Goal: Transaction & Acquisition: Purchase product/service

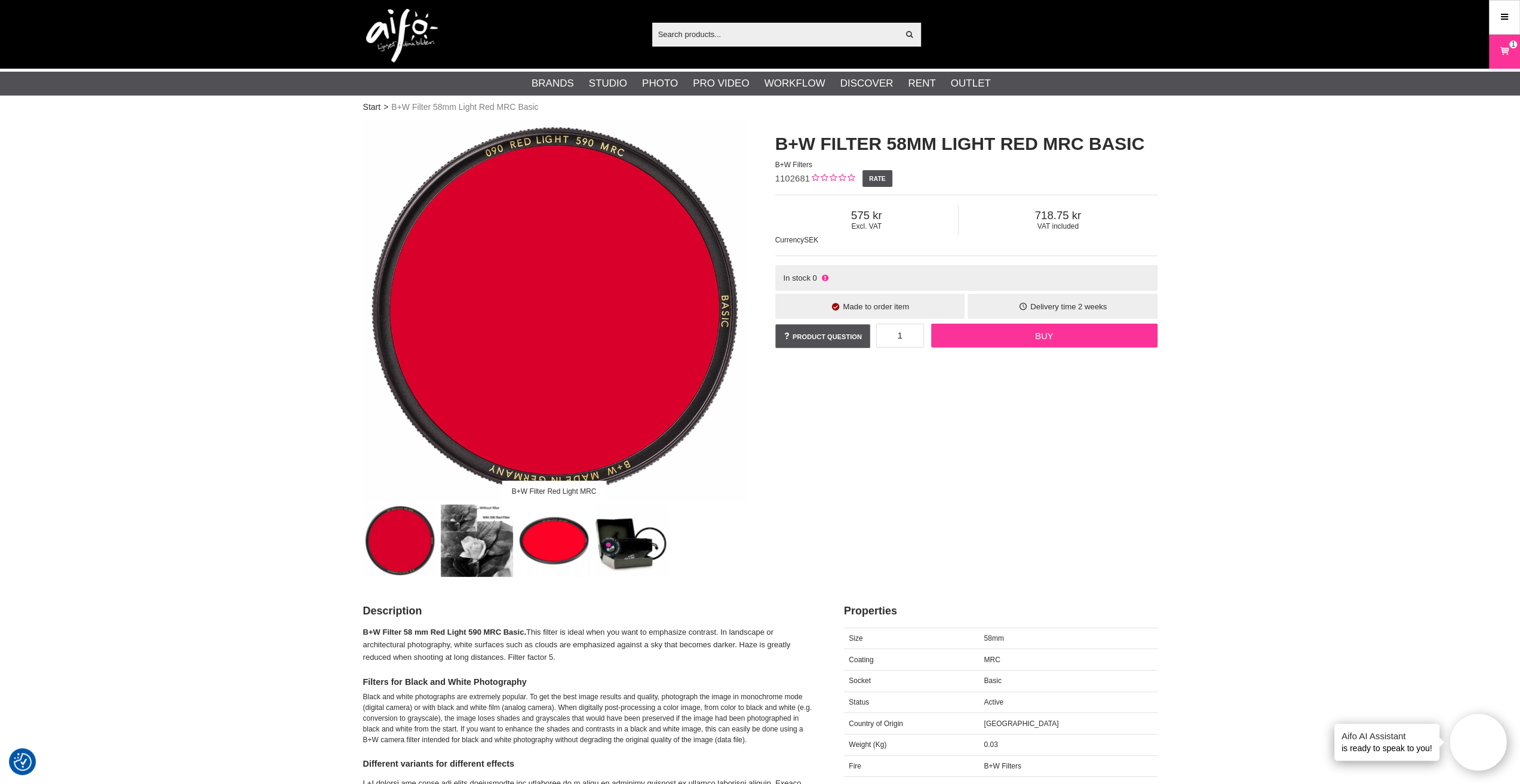
click at [1031, 335] on link "Buy" at bounding box center [1044, 335] width 226 height 24
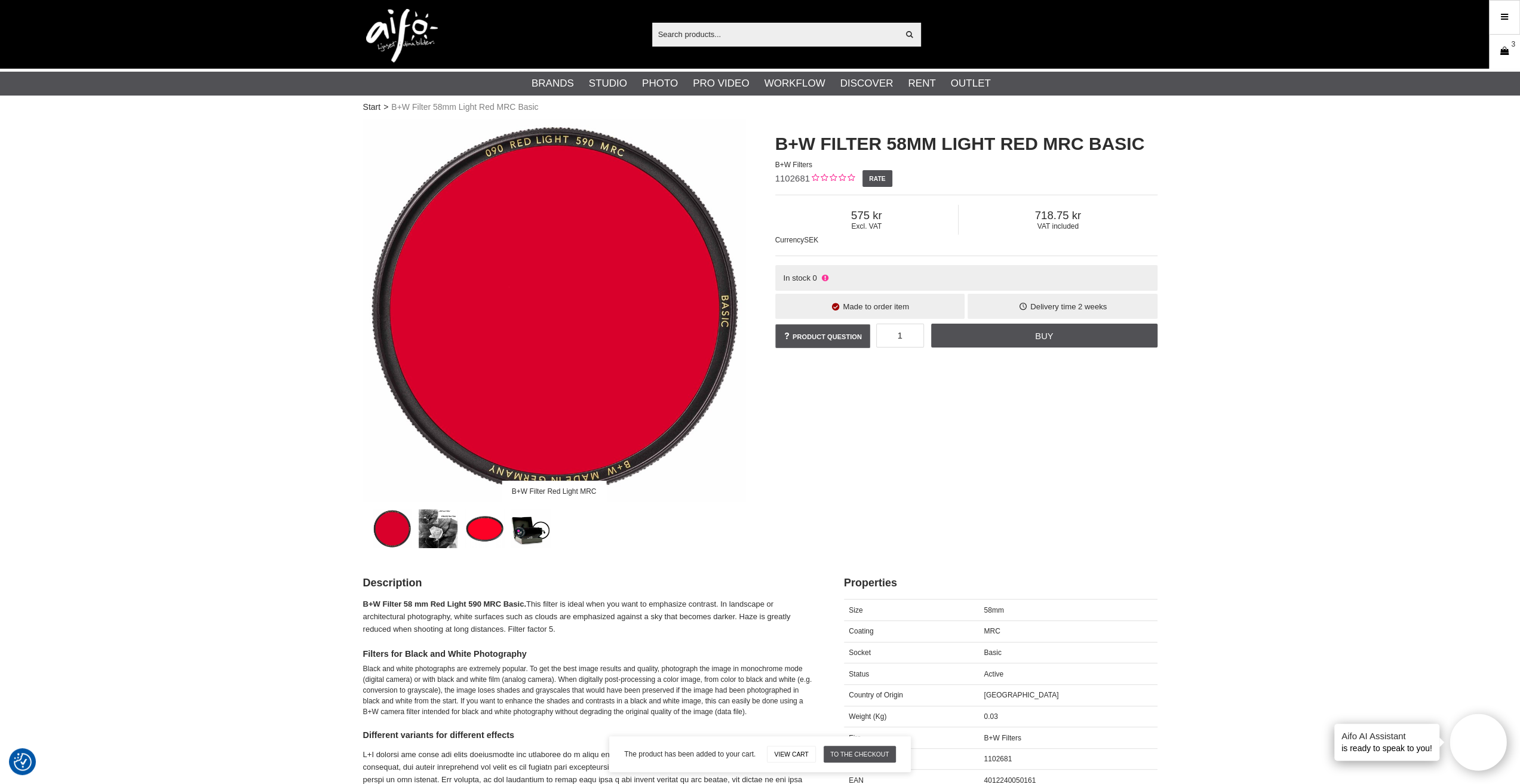
click at [1507, 52] on icon at bounding box center [1504, 52] width 12 height 13
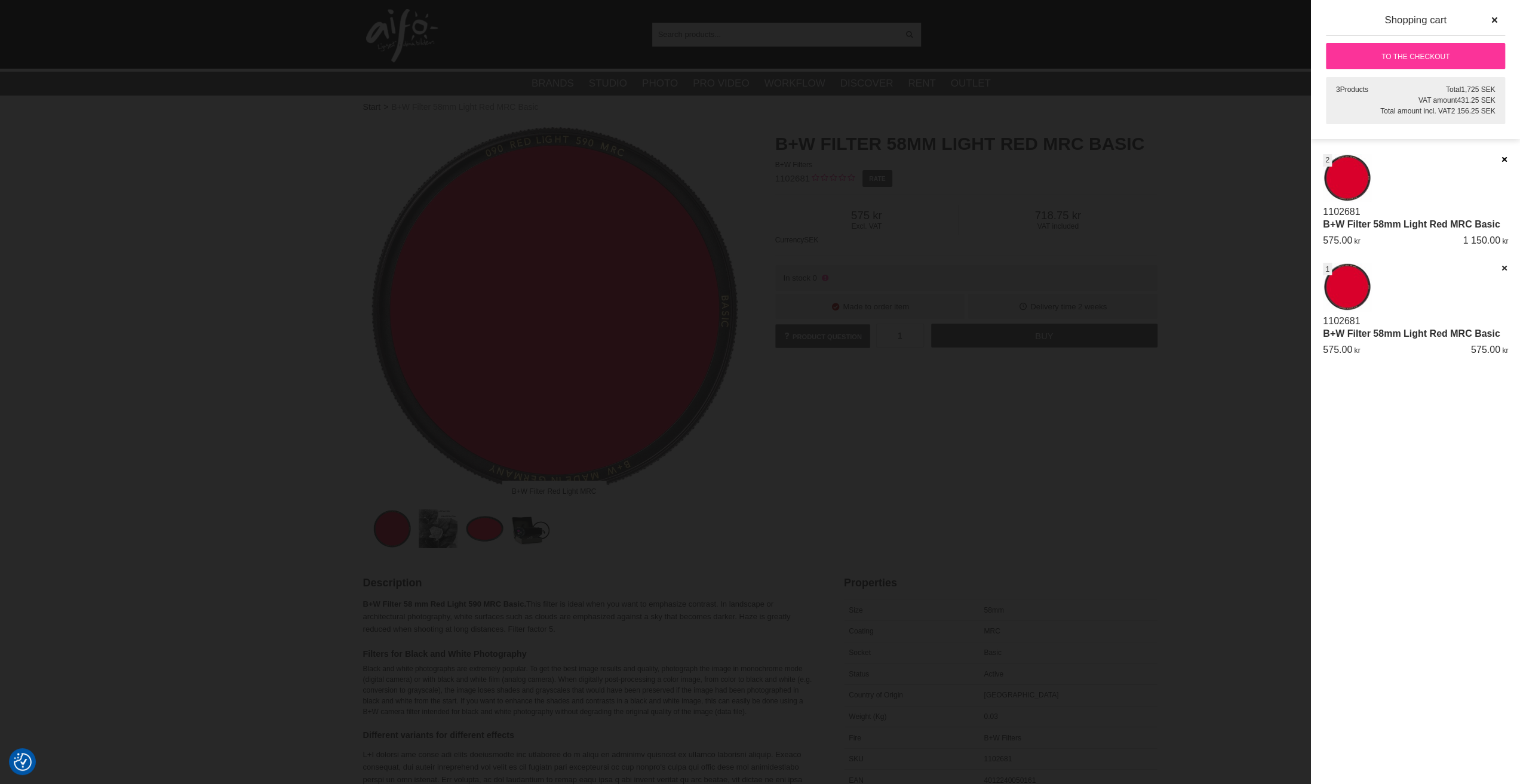
click at [1501, 158] on icon at bounding box center [1504, 159] width 7 height 8
click at [1432, 59] on font "To the checkout" at bounding box center [1415, 55] width 68 height 8
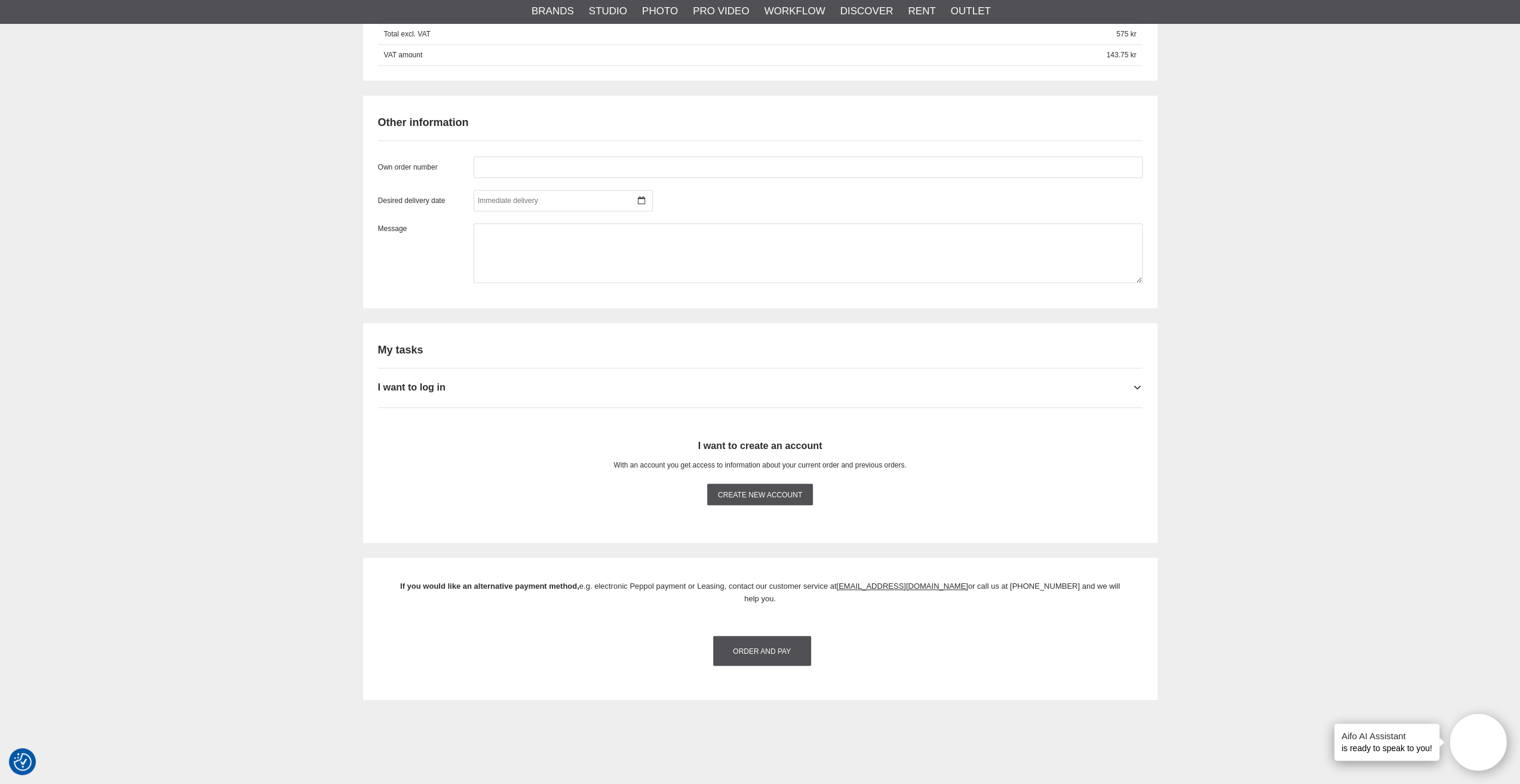
scroll to position [955, 0]
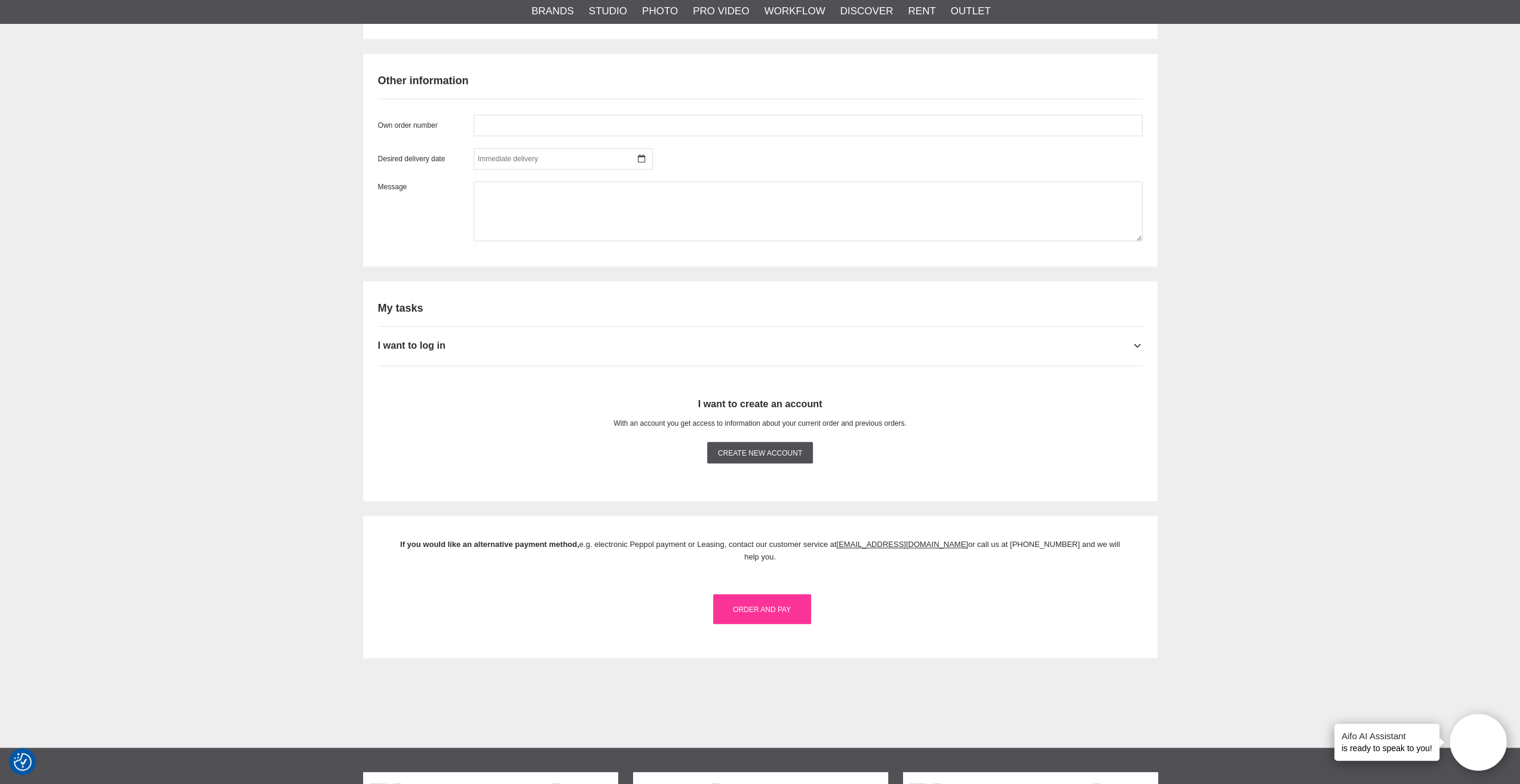
click at [748, 594] on link "Order and Pay" at bounding box center [762, 609] width 98 height 30
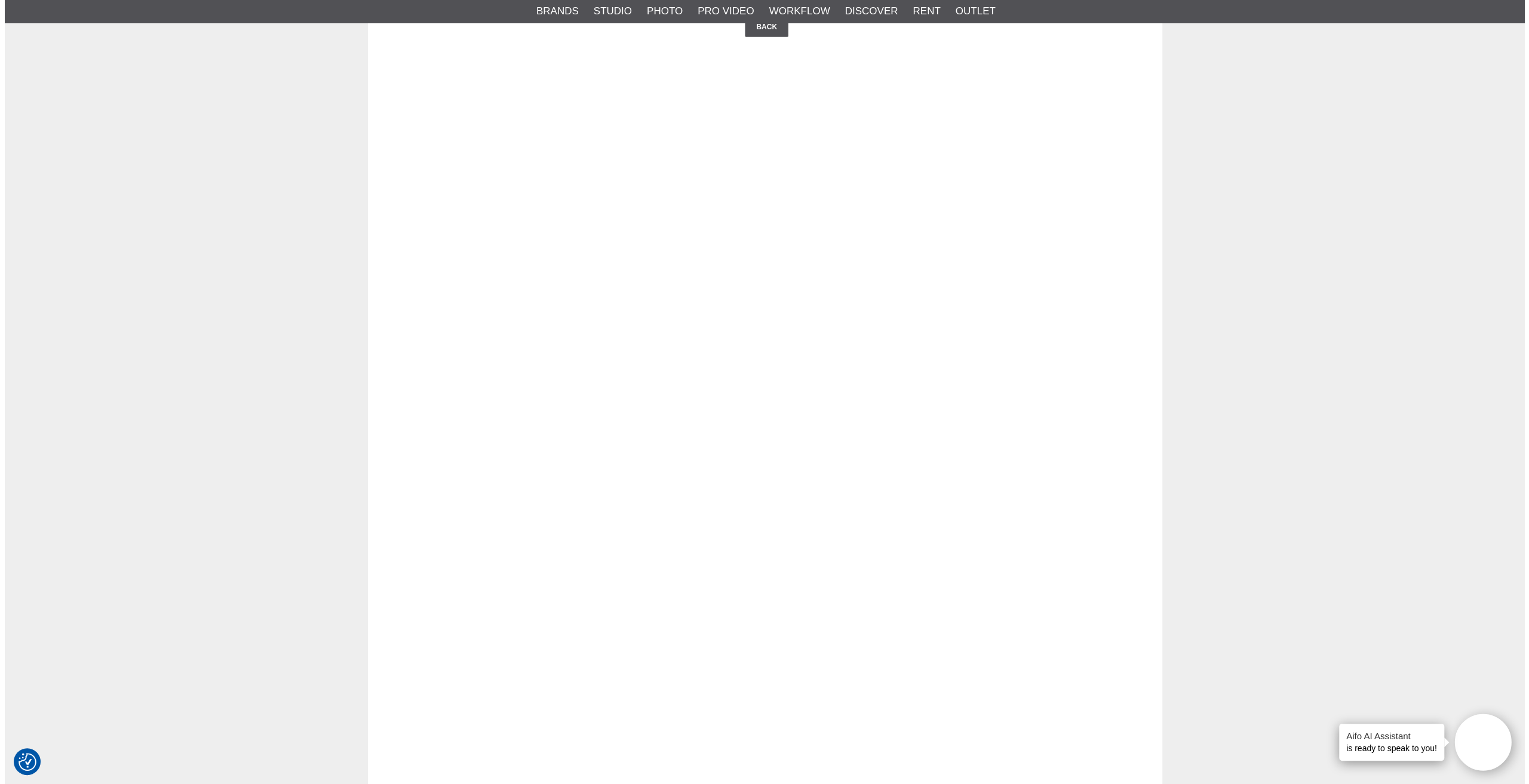
scroll to position [0, 0]
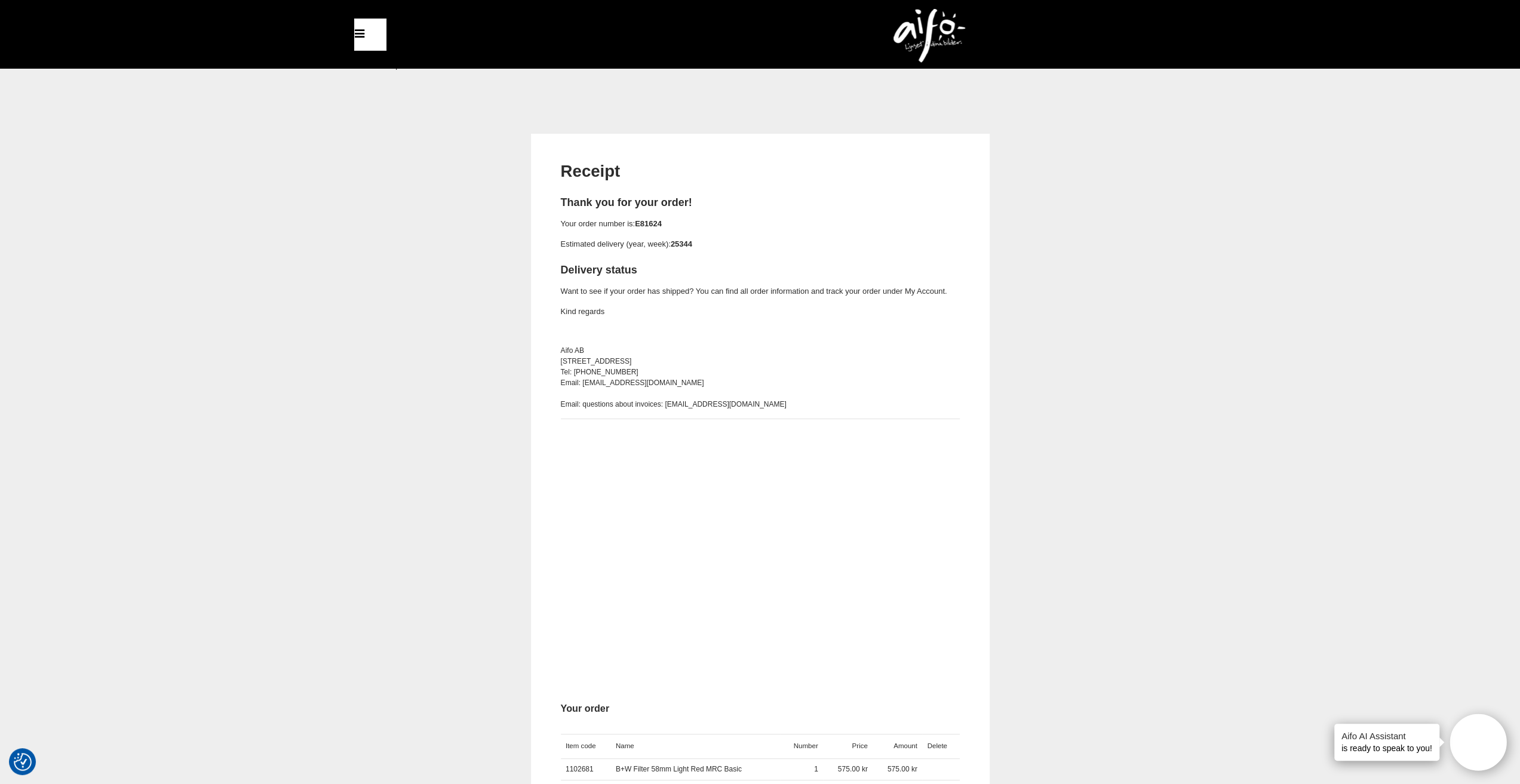
drag, startPoint x: 698, startPoint y: 244, endPoint x: 720, endPoint y: 245, distance: 22.0
click at [720, 245] on p "Estimated delivery (year, week): 25344" at bounding box center [760, 244] width 399 height 13
click at [722, 248] on p "Estimated delivery (year, week): 25344" at bounding box center [760, 244] width 399 height 13
drag, startPoint x: 662, startPoint y: 295, endPoint x: 850, endPoint y: 304, distance: 188.2
click at [850, 304] on span "Thank you for your order! Your order number is: E81624 Estimated delivery (year…" at bounding box center [760, 307] width 399 height 224
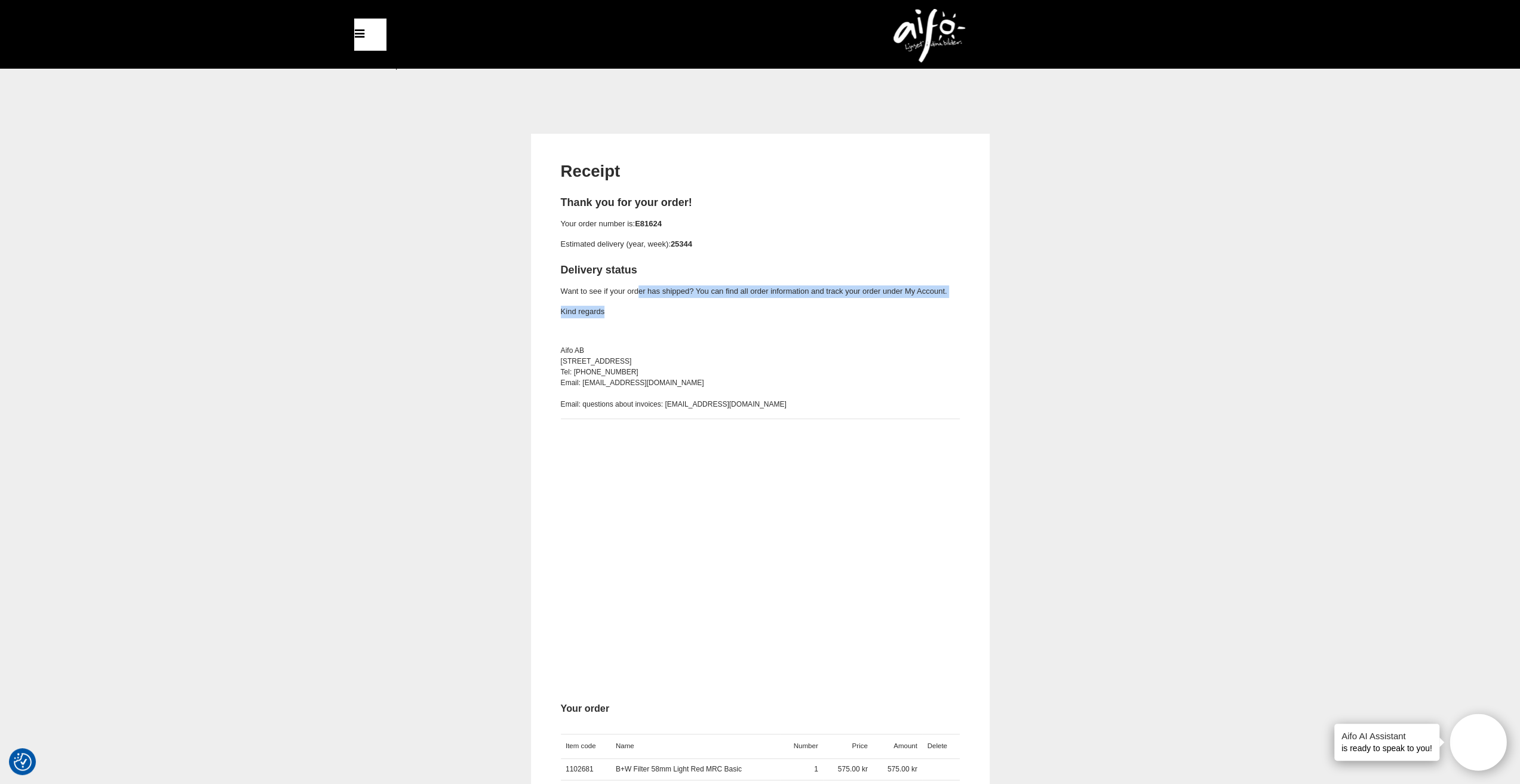
click at [821, 314] on p "Kind regards" at bounding box center [760, 312] width 399 height 13
